Goal: Transaction & Acquisition: Subscribe to service/newsletter

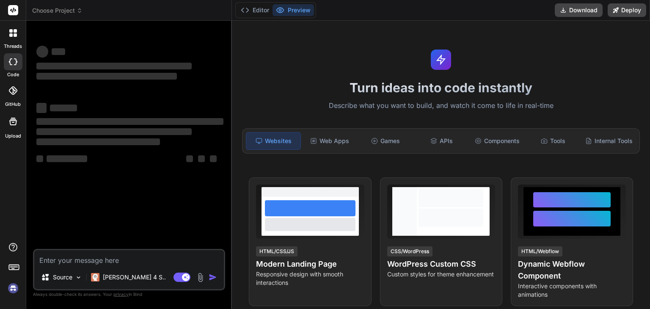
scroll to position [42, 0]
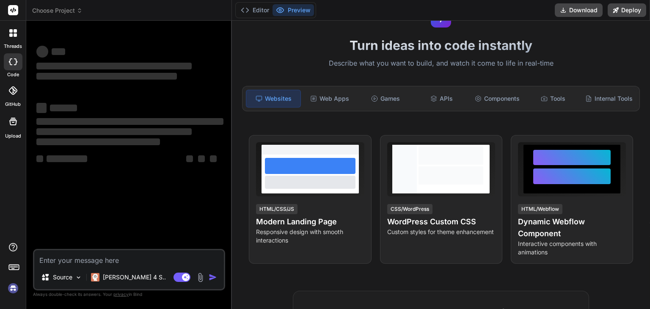
click at [124, 261] on textarea at bounding box center [129, 257] width 190 height 15
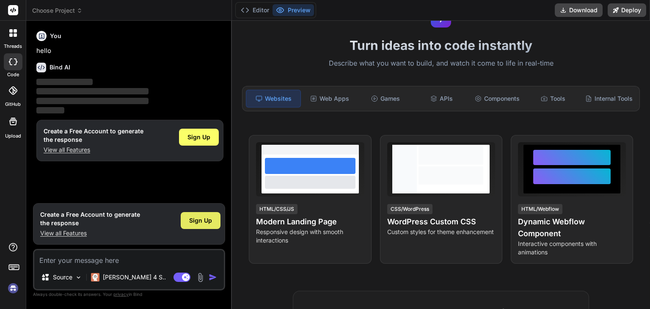
click at [198, 227] on div "Sign Up" at bounding box center [201, 220] width 40 height 17
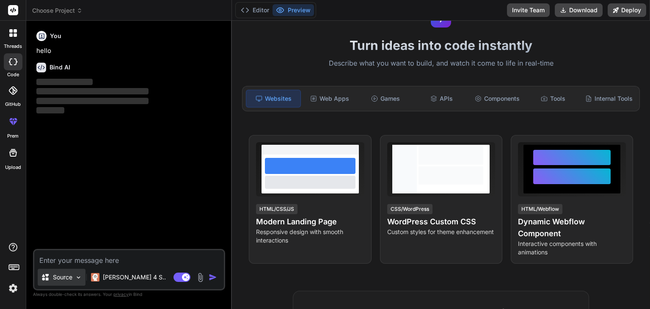
click at [44, 281] on icon at bounding box center [45, 277] width 8 height 8
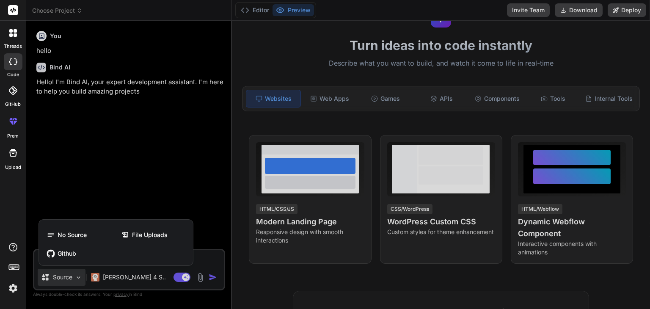
click at [44, 281] on div at bounding box center [325, 154] width 650 height 309
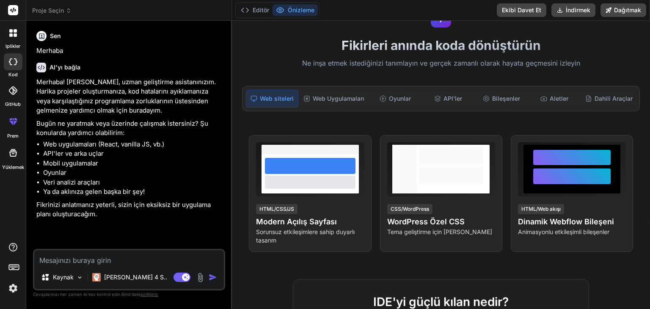
type textarea "x"
click at [126, 258] on textarea at bounding box center [129, 257] width 190 height 15
paste textarea "You are an expert full-stack developer and UI/UX designer. Build a **profession…"
type textarea "You are an expert full-stack developer and UI/UX designer. Build a **profession…"
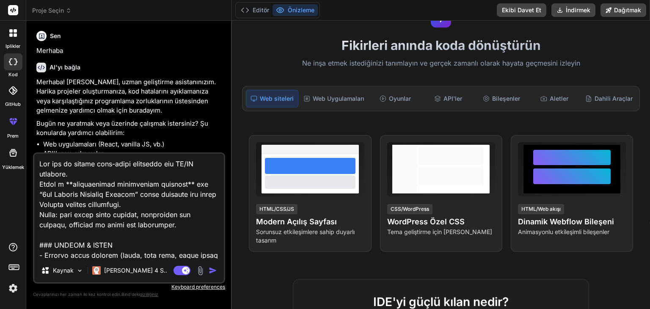
scroll to position [1351, 0]
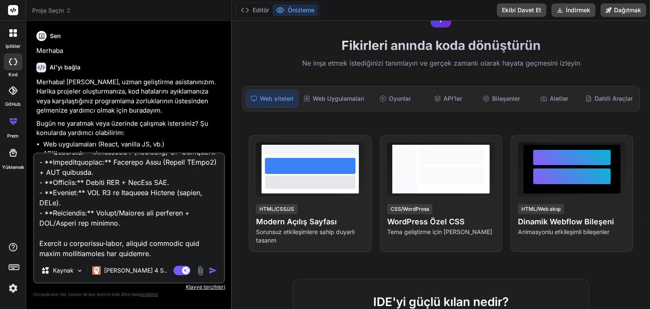
type textarea "x"
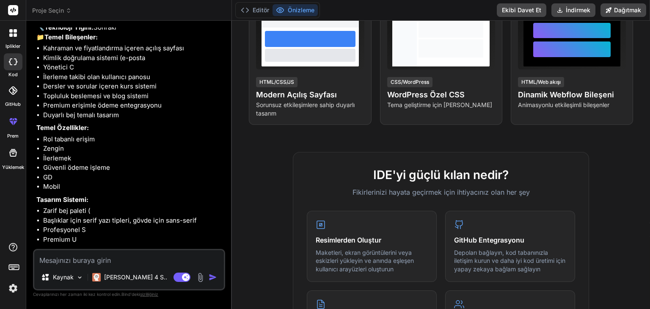
scroll to position [1056, 0]
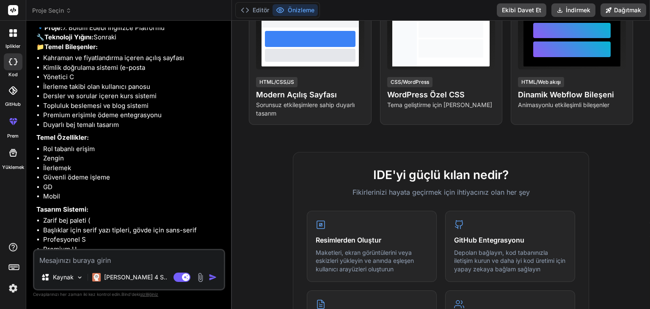
type textarea "x"
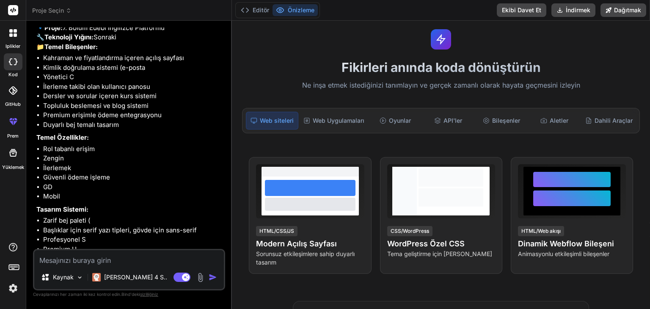
scroll to position [0, 0]
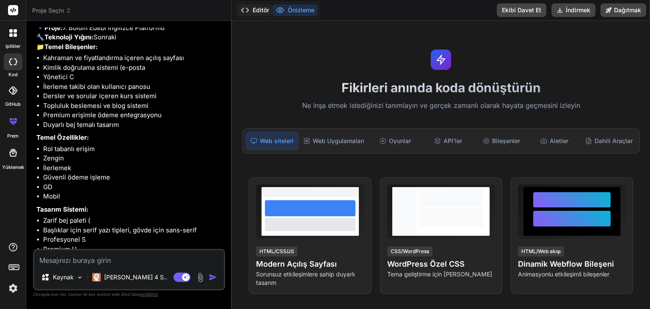
click at [268, 10] on font "Editör" at bounding box center [261, 9] width 16 height 7
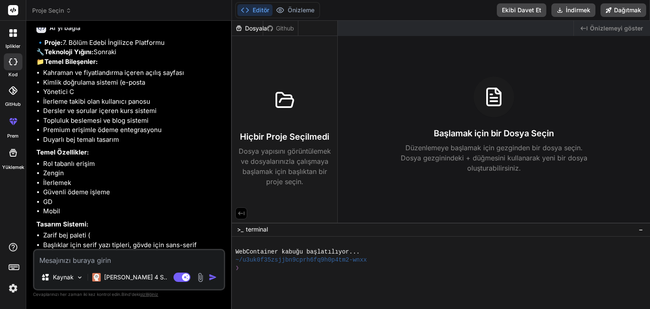
scroll to position [1056, 0]
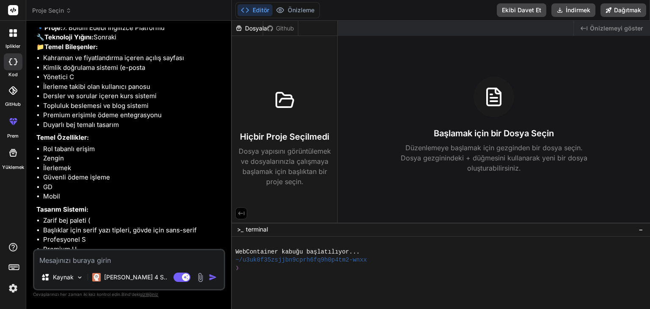
click at [126, 256] on textarea at bounding box center [129, 257] width 190 height 15
type textarea "e"
type textarea "x"
type textarea "et"
type textarea "x"
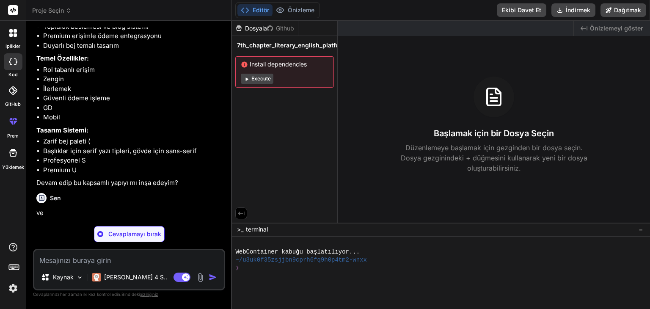
scroll to position [1144, 0]
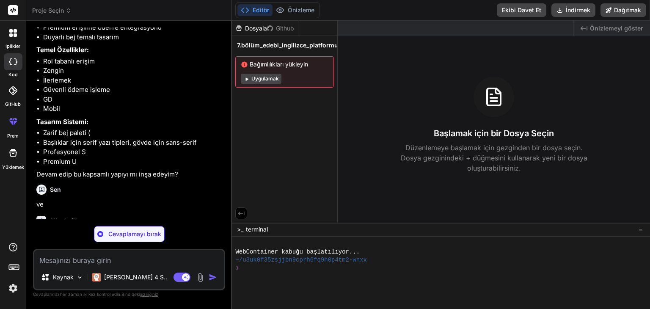
type textarea "x"
click at [269, 77] on font "Uygulamak" at bounding box center [264, 78] width 27 height 6
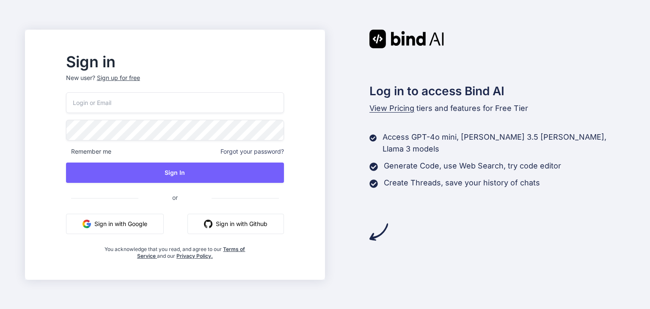
click at [164, 225] on button "Sign in with Google" at bounding box center [115, 224] width 98 height 20
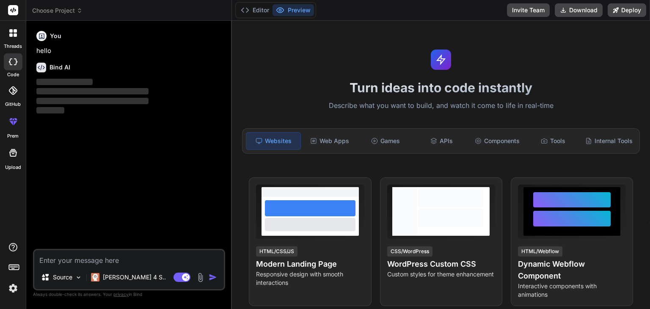
click at [104, 262] on textarea at bounding box center [129, 257] width 190 height 15
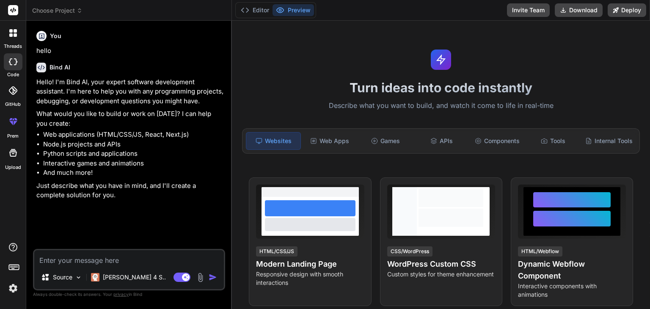
click at [89, 258] on textarea at bounding box center [129, 257] width 190 height 15
paste textarea "Sen profesyonel bir full-stack yazılımcı ve UI/UX tasarımcısısın. Görevin, “7th…"
type textarea "x"
type textarea "Sen profesyonel bir full-stack yazılımcı ve UI/UX tasarımcısısın. Görevin, “7th…"
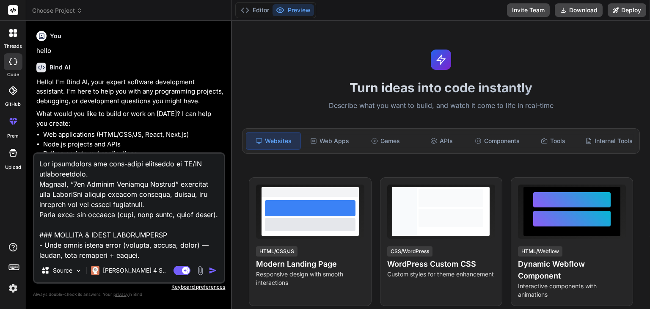
scroll to position [407, 0]
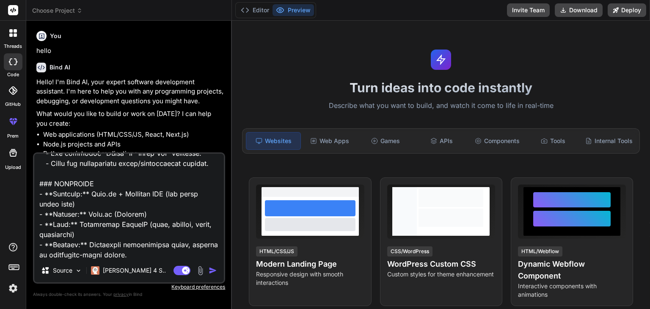
type textarea "x"
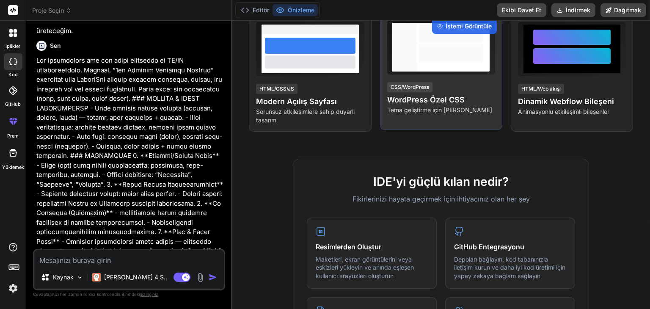
scroll to position [169, 0]
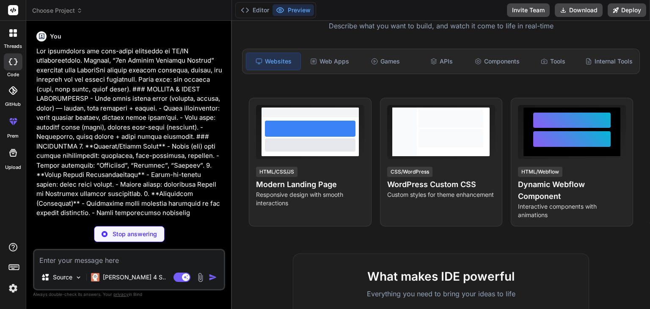
scroll to position [0, 0]
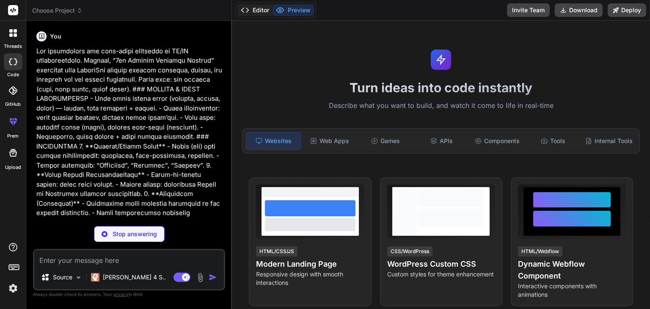
click at [264, 7] on button "Editor" at bounding box center [254, 10] width 35 height 12
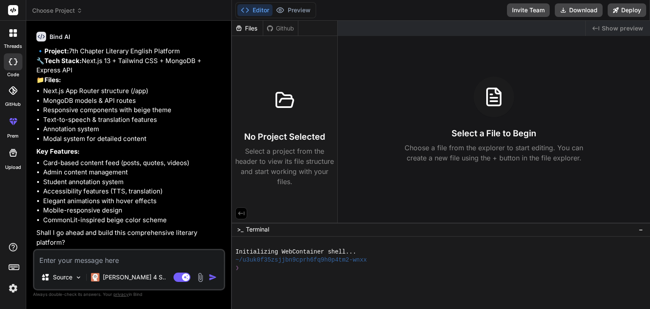
scroll to position [480, 0]
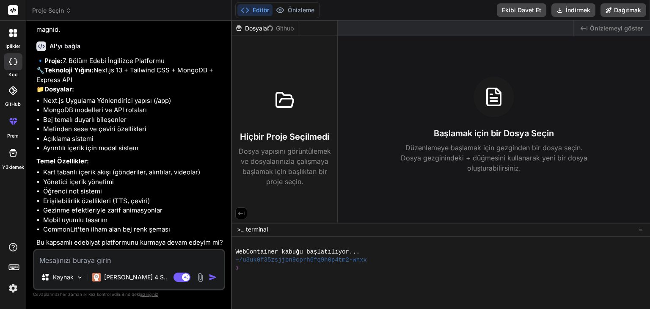
drag, startPoint x: 399, startPoint y: 138, endPoint x: 402, endPoint y: 153, distance: 15.5
click at [402, 153] on div "Başlamak için bir Dosya Seçin Düzenlemeye başlamak için gezginden bir dosya seç…" at bounding box center [494, 125] width 312 height 96
click at [106, 262] on textarea at bounding box center [129, 257] width 190 height 15
type textarea "x"
type textarea "e"
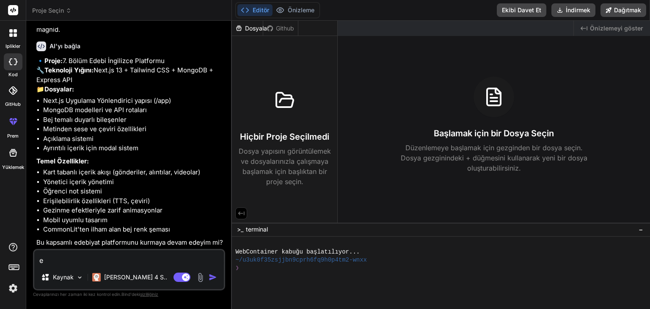
type textarea "x"
type textarea "ev"
type textarea "x"
type textarea "eve"
type textarea "x"
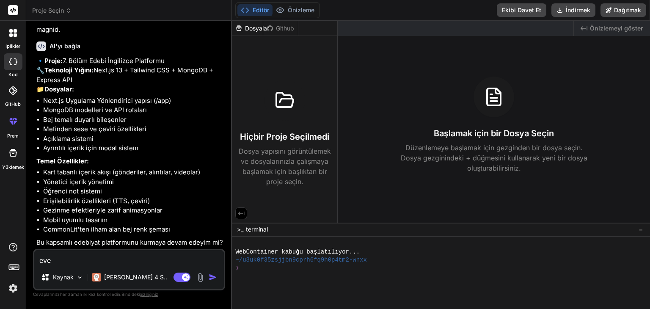
type textarea "evet"
type textarea "x"
type textarea "evet"
type textarea "x"
type textarea "evet d"
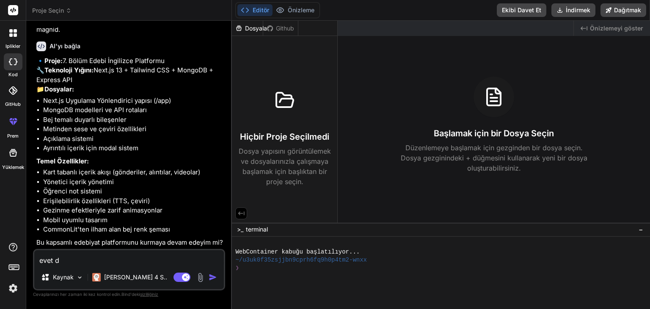
type textarea "x"
type textarea "evet de"
type textarea "x"
type textarea "evet dev"
type textarea "x"
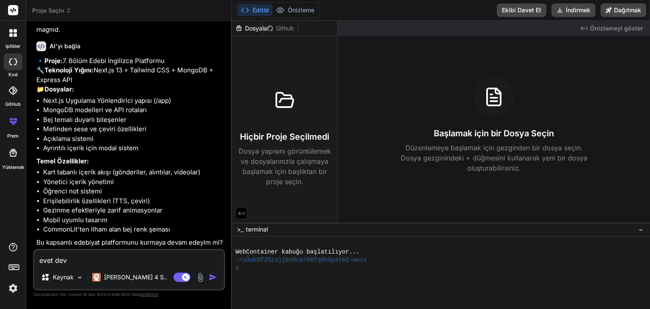
type textarea "evet deva"
type textarea "x"
type textarea "evet devam"
type textarea "x"
type textarea "evet devam"
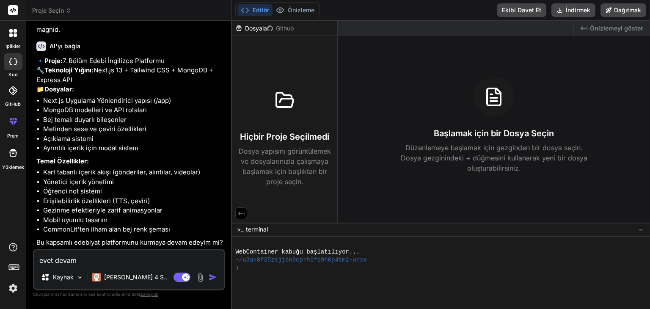
type textarea "x"
type textarea "evet devam e"
type textarea "x"
type textarea "evet devam et"
type textarea "x"
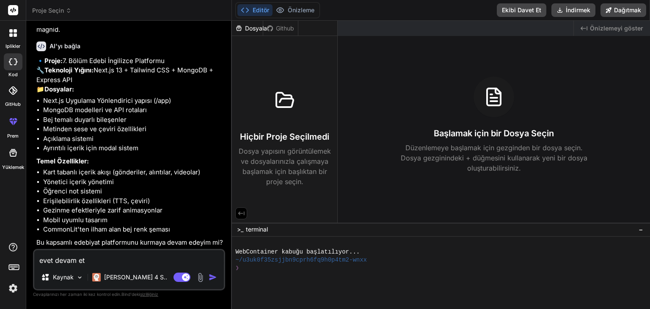
scroll to position [489, 0]
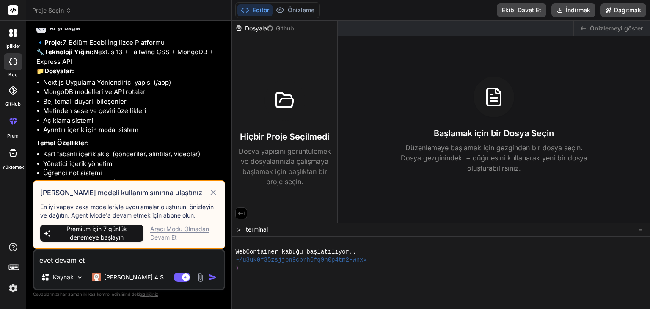
type textarea "evet devam et"
click at [115, 241] on font "Premium için 7 günlük denemeye başlayın" at bounding box center [96, 233] width 60 height 16
type textarea "x"
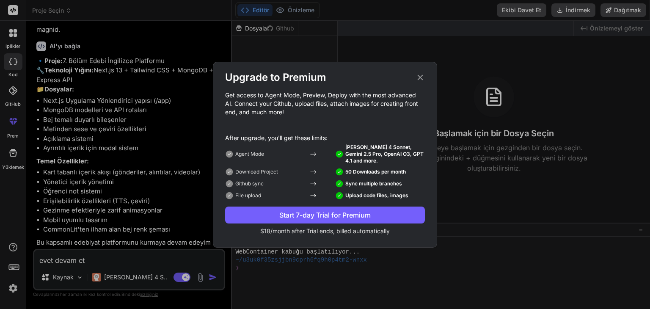
scroll to position [480, 0]
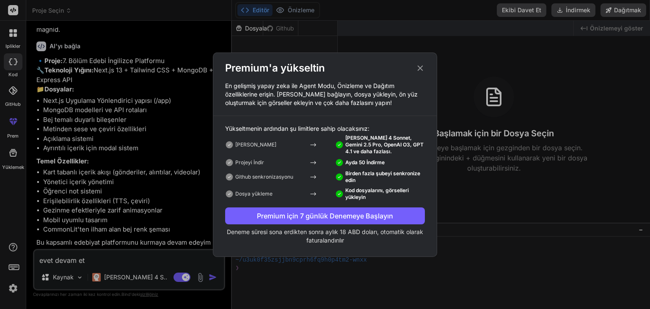
click at [269, 220] on div "Premium için 7 günlük Denemeye Başlayın" at bounding box center [325, 216] width 200 height 10
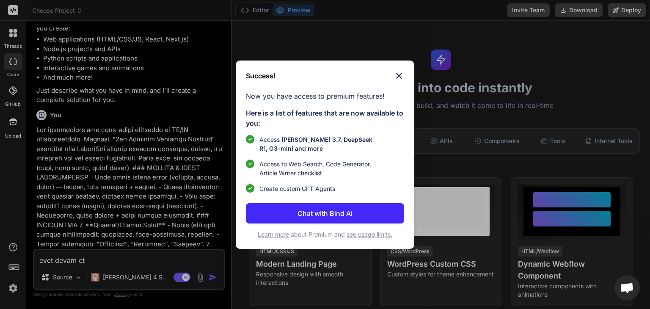
scroll to position [174, 0]
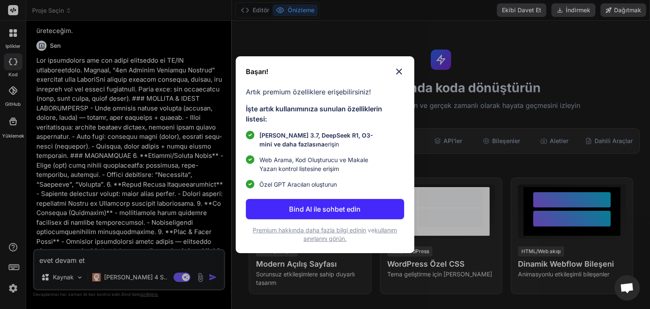
click at [355, 82] on div "Başarı! Artık premium özelliklere erişebilirsiniz! İşte artık kullanımınıza sun…" at bounding box center [325, 154] width 179 height 197
click at [401, 68] on img at bounding box center [399, 71] width 10 height 10
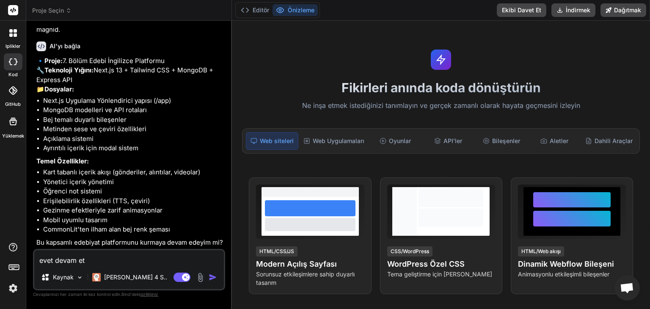
scroll to position [480, 0]
click at [428, 143] on div "API'ler" at bounding box center [448, 141] width 52 height 18
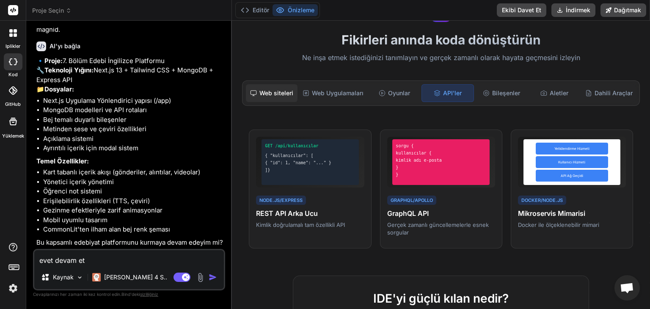
scroll to position [42, 0]
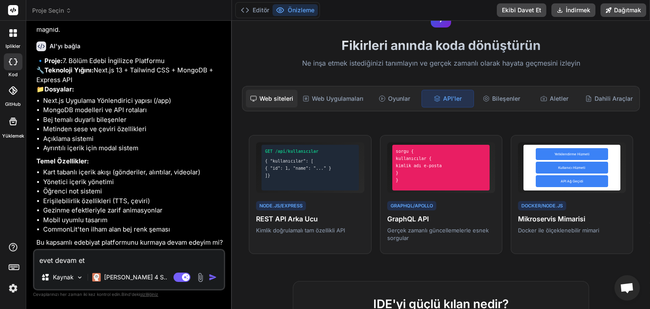
click at [272, 95] on font "Web siteleri" at bounding box center [276, 98] width 34 height 7
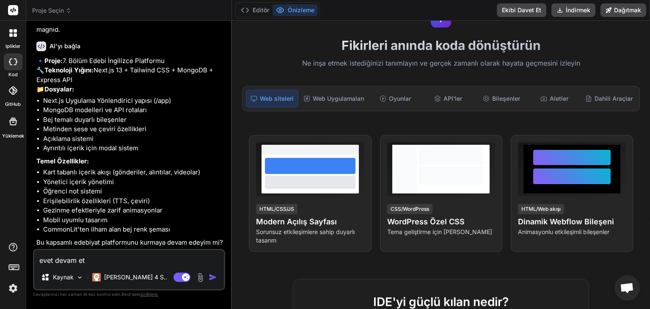
scroll to position [480, 0]
click at [83, 257] on textarea "evet devam et" at bounding box center [129, 257] width 190 height 15
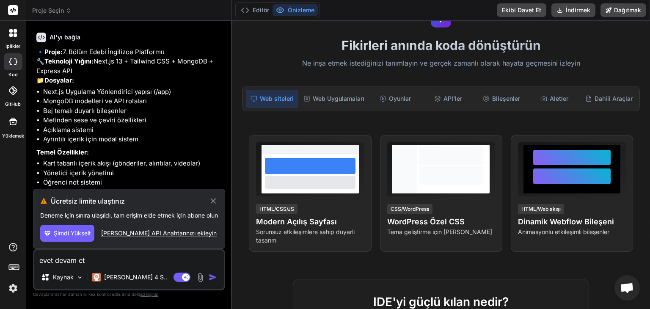
click at [87, 259] on textarea "evet devam et" at bounding box center [129, 257] width 190 height 15
click at [212, 189] on div "Ücretsiz limite ulaştınız Deneme için sınıra ulaşıldı, tam erişim elde etmek iç…" at bounding box center [129, 219] width 192 height 60
click at [52, 231] on button "Şimdi Yükselt" at bounding box center [67, 233] width 54 height 17
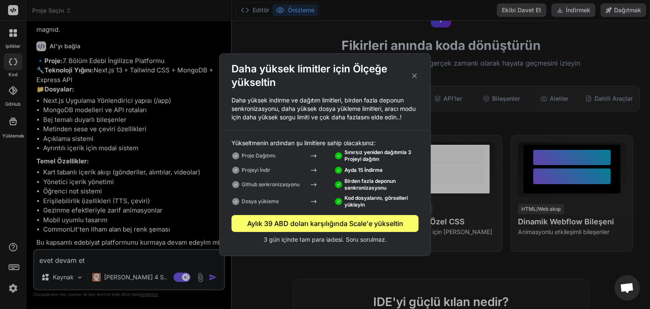
click at [417, 67] on div "Daha yüksek limitler için Ölçeğe yükseltin" at bounding box center [325, 75] width 211 height 27
click at [413, 66] on div "Daha yüksek limitler için Ölçeğe yükseltin" at bounding box center [325, 75] width 211 height 27
click at [415, 71] on icon at bounding box center [414, 75] width 8 height 9
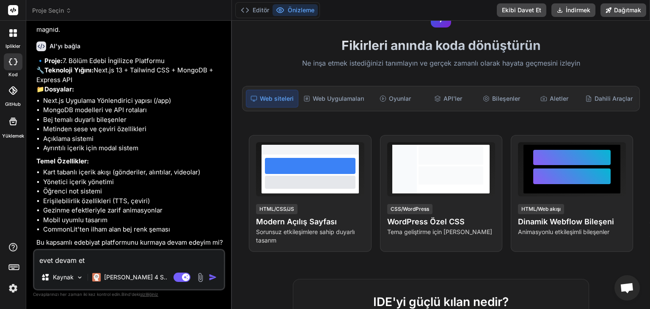
drag, startPoint x: 127, startPoint y: 259, endPoint x: 24, endPoint y: 261, distance: 103.2
click at [24, 261] on div "iplikler kod GitHub Yüklemek Proje Seçin Created with Pixso. AI'yı bağla Web Ar…" at bounding box center [325, 154] width 650 height 309
type textarea "x"
click at [253, 12] on font "Editör" at bounding box center [261, 9] width 16 height 7
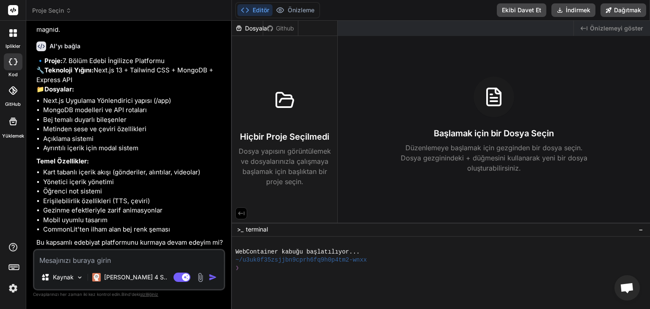
click at [278, 123] on div "Hiçbir Proje Seçilmedi Dosya yapısını görüntülemek ve dosyalarınızla çalışmaya …" at bounding box center [284, 133] width 99 height 107
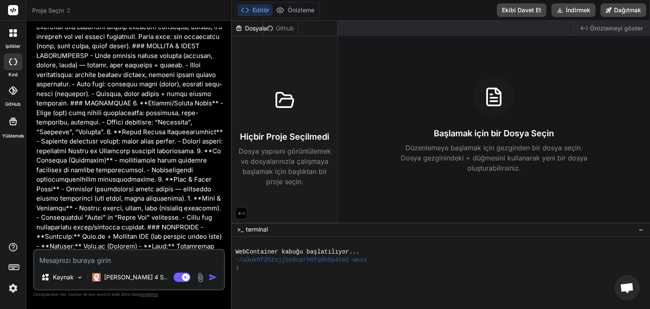
scroll to position [184, 0]
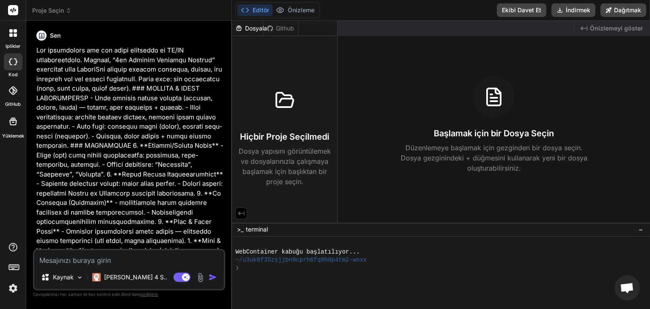
click at [14, 43] on font "iplikler" at bounding box center [12, 46] width 15 height 6
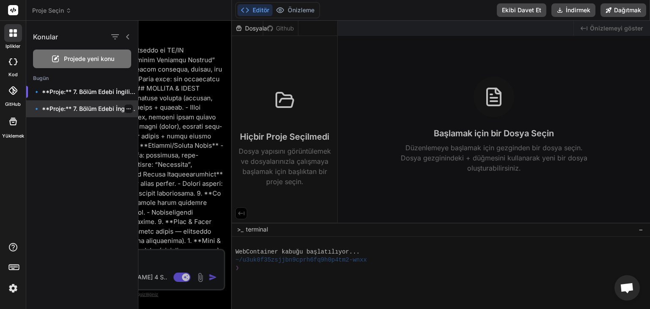
click at [72, 107] on font "🔹 **Proje:** 7. Bölüm Edebi İngilizce Platformu..." at bounding box center [103, 108] width 141 height 7
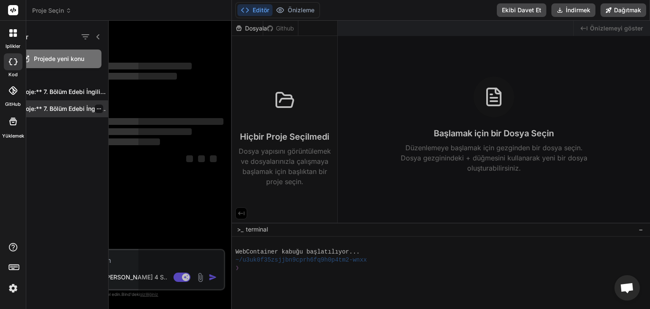
scroll to position [0, 0]
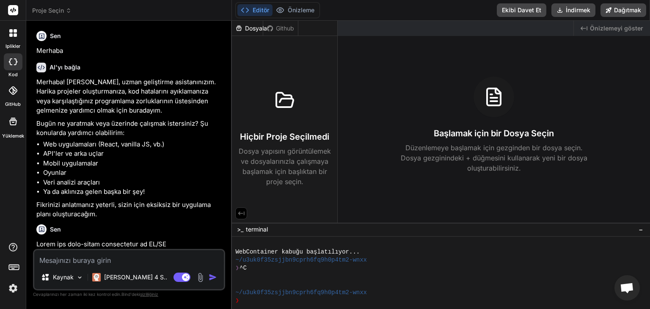
click at [13, 94] on icon at bounding box center [12, 90] width 8 height 8
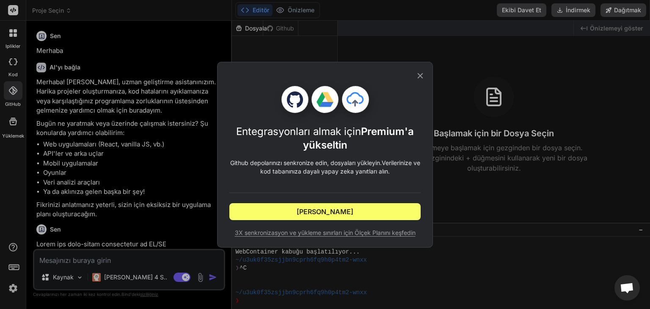
click at [61, 81] on div "Entegrasyonları almak için Premium'a yükseltin Github depolarınızı senkronize e…" at bounding box center [325, 154] width 650 height 309
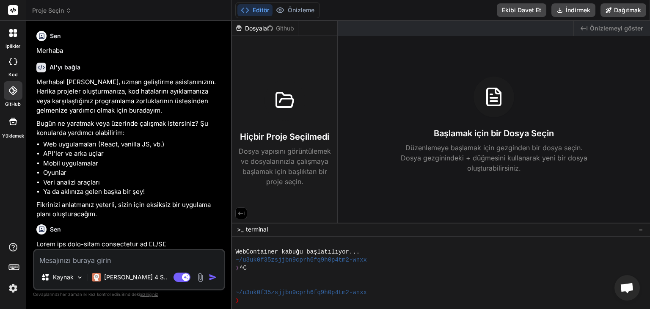
click at [11, 16] on div at bounding box center [13, 10] width 26 height 21
click at [17, 4] on div at bounding box center [13, 10] width 26 height 21
click at [14, 7] on rect at bounding box center [13, 10] width 10 height 10
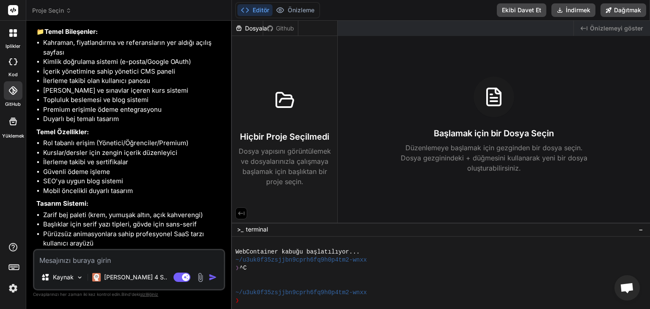
scroll to position [1151, 0]
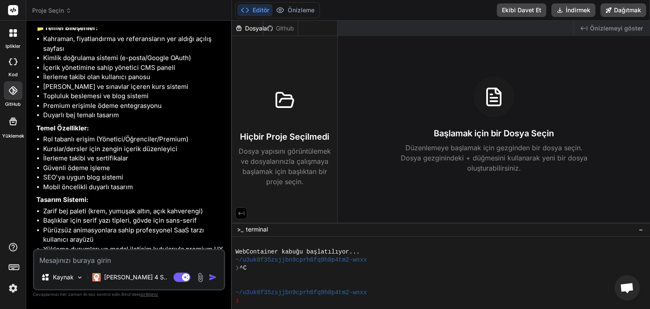
click at [99, 258] on textarea at bounding box center [129, 257] width 190 height 15
type textarea "x"
type textarea "b"
type textarea "x"
type textarea "ba"
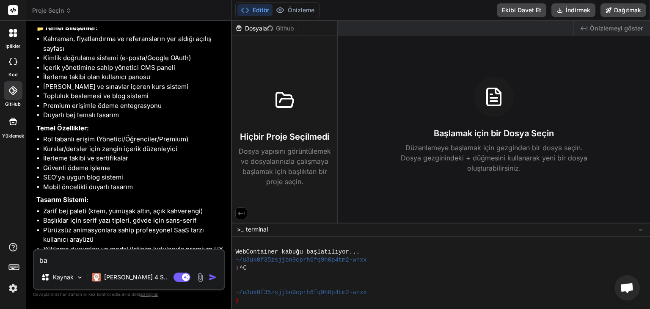
type textarea "x"
type textarea "baş"
type textarea "x"
type textarea "başl"
type textarea "x"
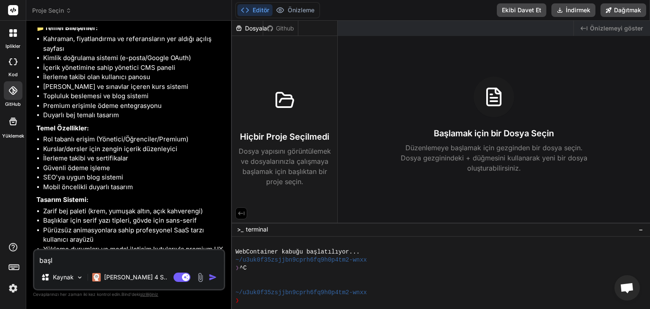
type textarea "başla"
type textarea "x"
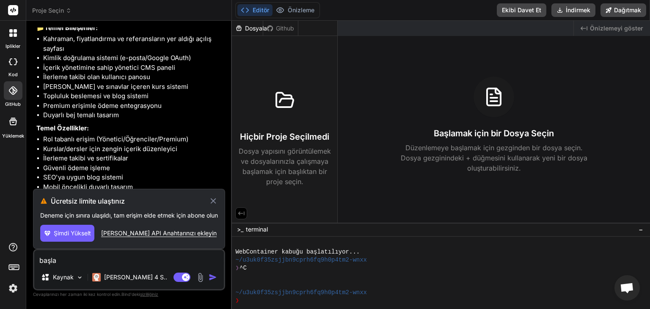
type textarea "başla"
click at [130, 235] on font "Veya Claude API Anahtarınızı ekleyin" at bounding box center [158, 232] width 115 height 7
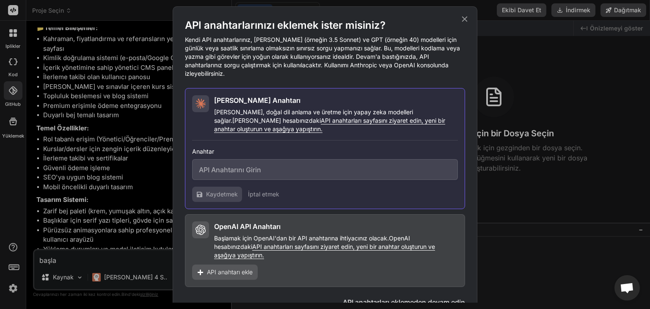
click at [302, 117] on font "API anahtarları sayfasını ziyaret edin, yeni bir anahtar oluşturun ve aşağıya y…" at bounding box center [329, 125] width 231 height 16
click at [213, 268] on span "API anahtarı ekle" at bounding box center [230, 272] width 46 height 8
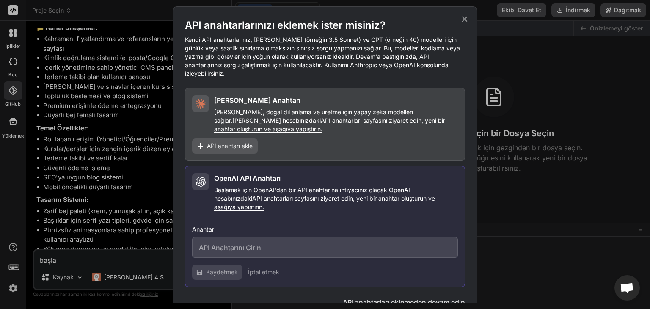
click at [404, 298] on font "API anahtarları eklemeden devam edin" at bounding box center [404, 302] width 122 height 8
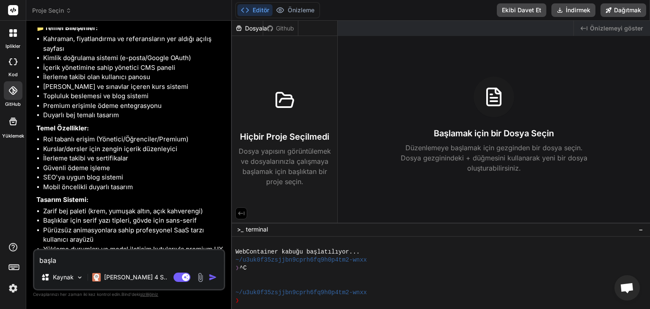
click at [215, 278] on img "button" at bounding box center [213, 277] width 8 height 8
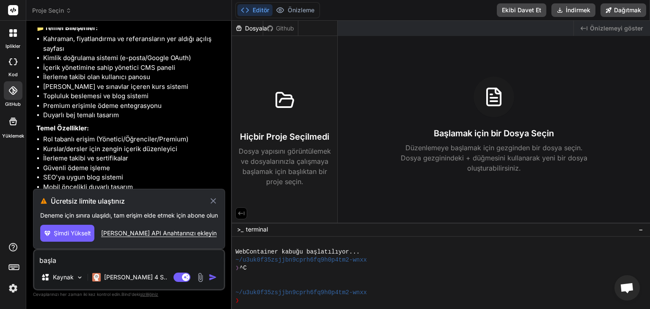
click at [166, 232] on font "Veya Claude API Anahtarınızı ekleyin" at bounding box center [158, 232] width 115 height 7
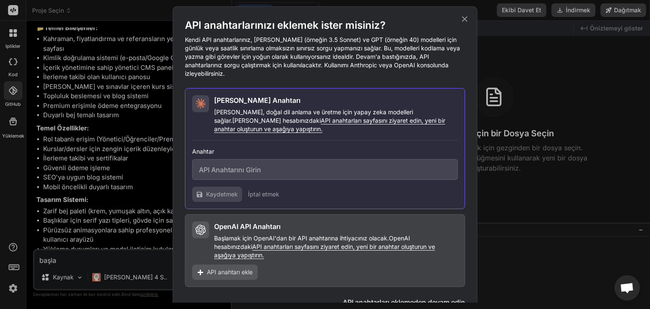
click at [376, 297] on button "API anahtarları eklemeden devam edin" at bounding box center [404, 302] width 122 height 10
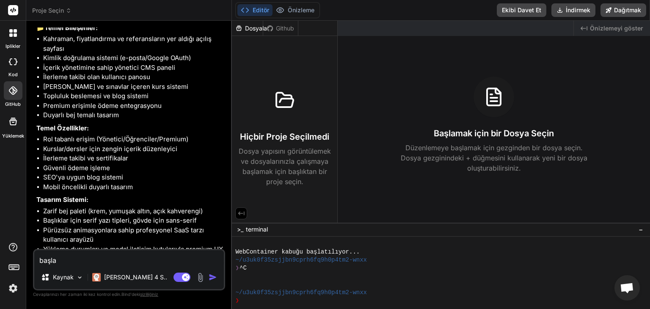
click at [9, 264] on icon at bounding box center [14, 267] width 12 height 12
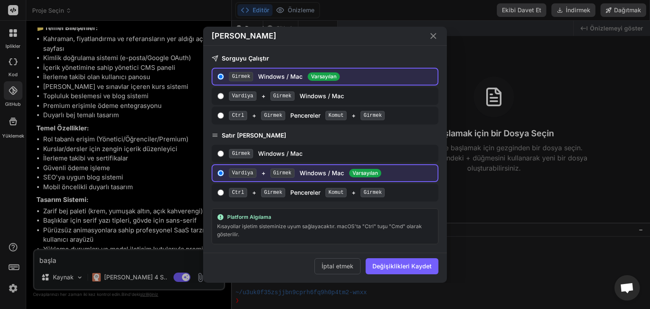
click at [9, 264] on div "Klavye Tercihleri Sorguyu Çalıştır Girmek Windows / Mac Varsayılan Vardiya + Gi…" at bounding box center [325, 154] width 650 height 309
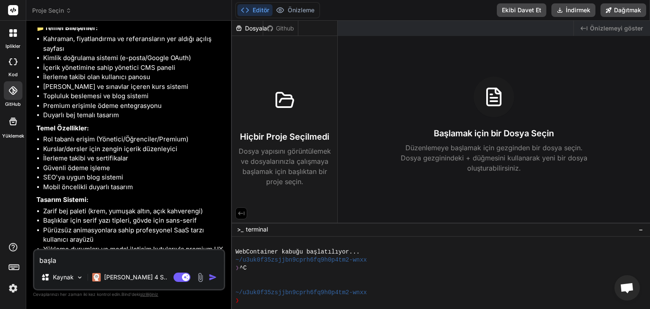
click at [8, 290] on img at bounding box center [13, 288] width 14 height 14
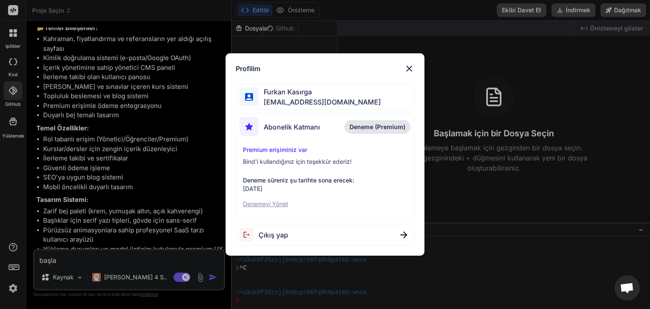
click at [364, 128] on font "Deneme (Premium)" at bounding box center [377, 126] width 56 height 7
click at [284, 131] on font "Abonelik Katmanı" at bounding box center [292, 127] width 56 height 8
click at [250, 131] on img at bounding box center [248, 126] width 19 height 19
click at [405, 77] on div "Profilim Furkan Kasırga furkankasirga599@gmail.com Abonelik Katmanı Deneme (Pre…" at bounding box center [324, 154] width 198 height 203
click at [404, 69] on img at bounding box center [409, 68] width 10 height 10
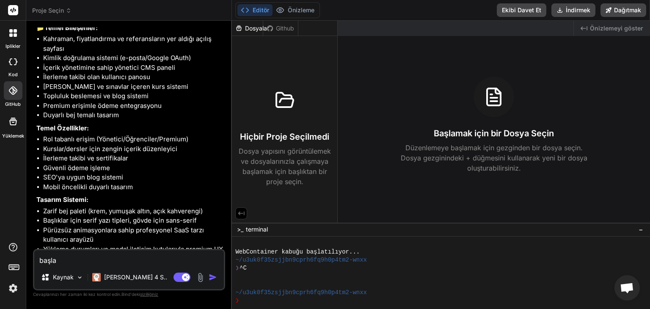
click at [14, 31] on icon at bounding box center [15, 30] width 3 height 3
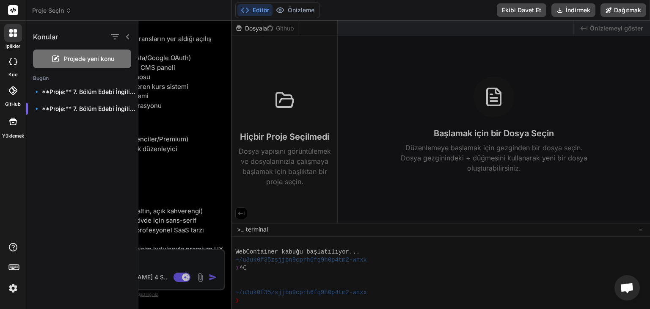
click at [52, 54] on icon at bounding box center [55, 59] width 10 height 10
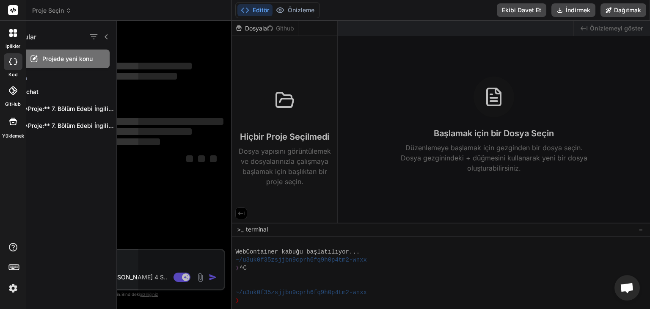
scroll to position [32, 0]
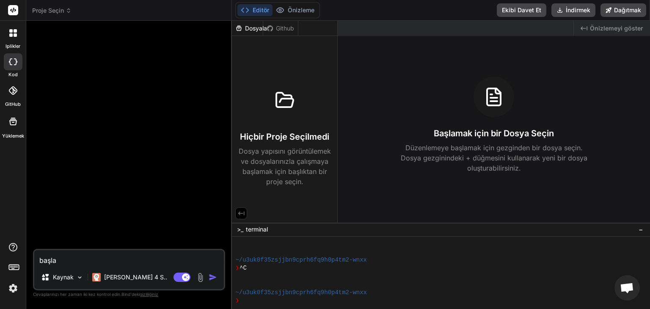
click at [71, 255] on textarea "başla" at bounding box center [129, 257] width 190 height 15
type textarea "x"
click at [67, 279] on font "Kaynak" at bounding box center [63, 276] width 21 height 7
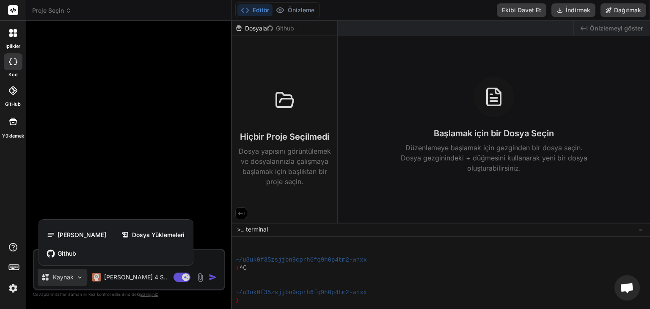
click at [126, 166] on div at bounding box center [325, 154] width 650 height 309
type textarea "x"
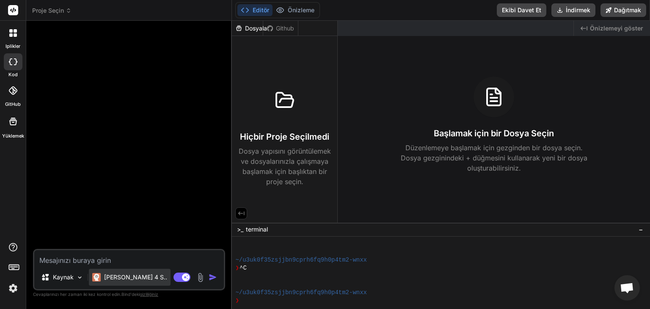
click at [125, 278] on font "Claude 4 S.." at bounding box center [135, 276] width 63 height 7
click at [139, 271] on div "Claude 4 S.." at bounding box center [130, 277] width 82 height 17
click at [138, 276] on div "Claude 4 S.." at bounding box center [130, 277] width 82 height 17
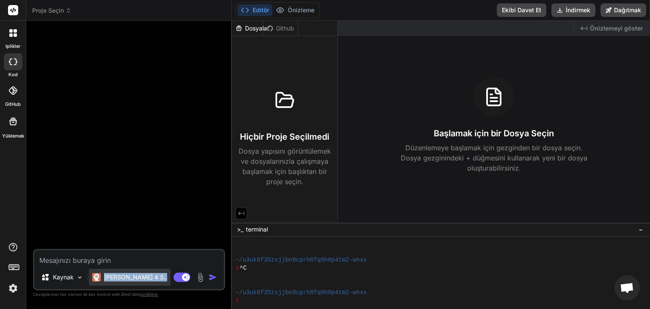
click at [138, 276] on div "Claude 4 S.." at bounding box center [130, 277] width 82 height 17
